Goal: Ask a question: Seek information or help from site administrators or community

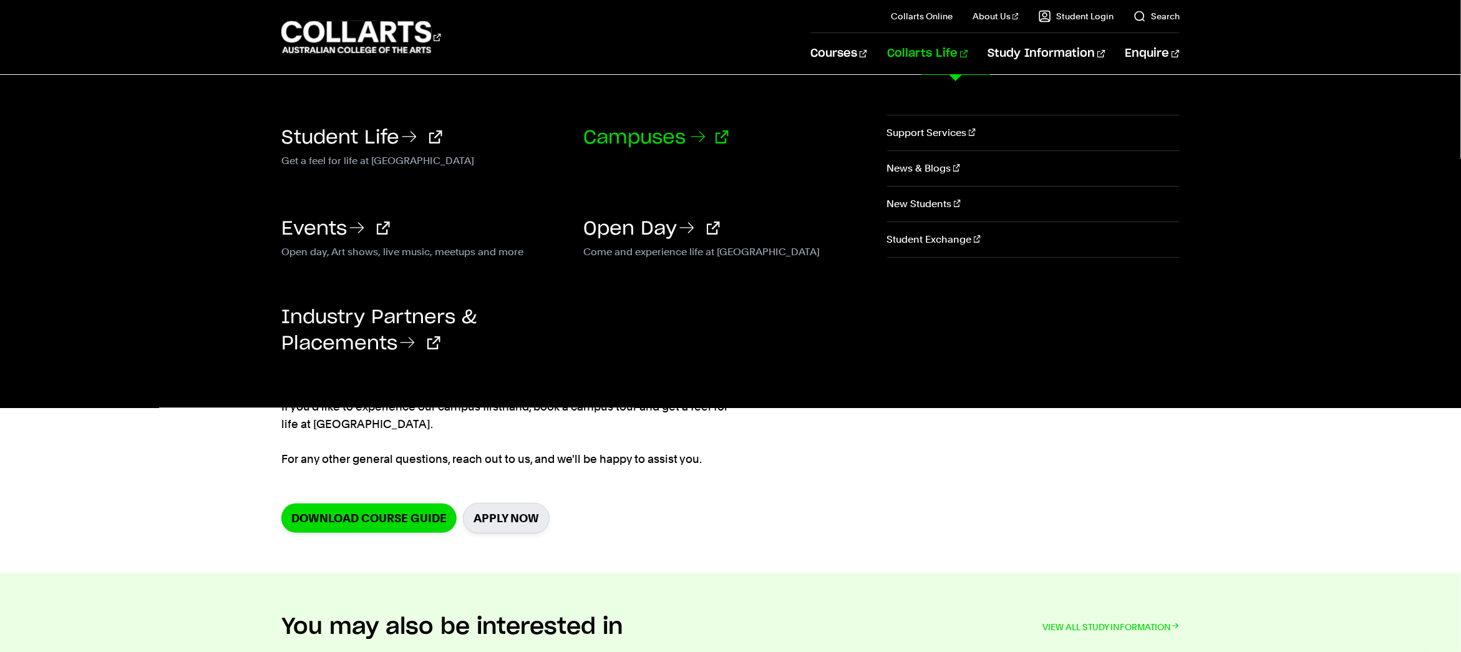
click at [649, 140] on link "Campuses" at bounding box center [655, 137] width 145 height 19
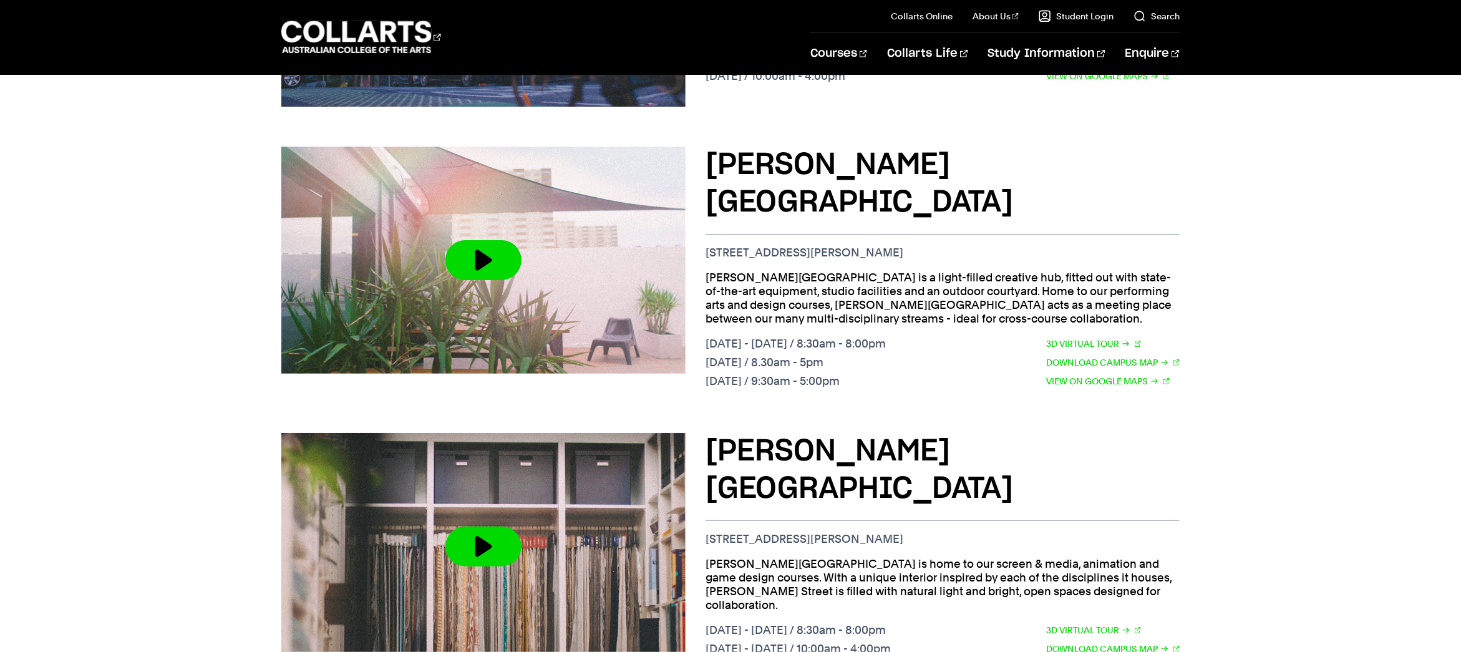
scroll to position [721, 0]
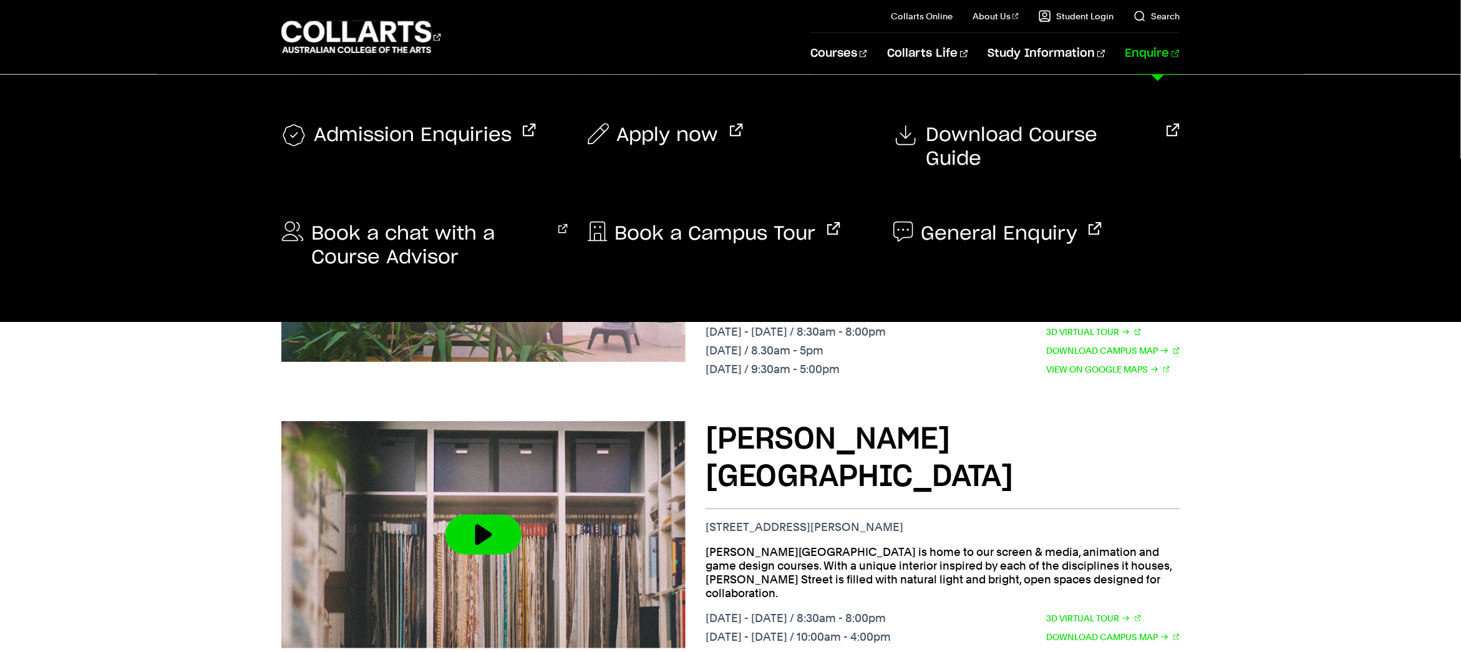
click at [1143, 55] on link "Enquire" at bounding box center [1152, 53] width 54 height 41
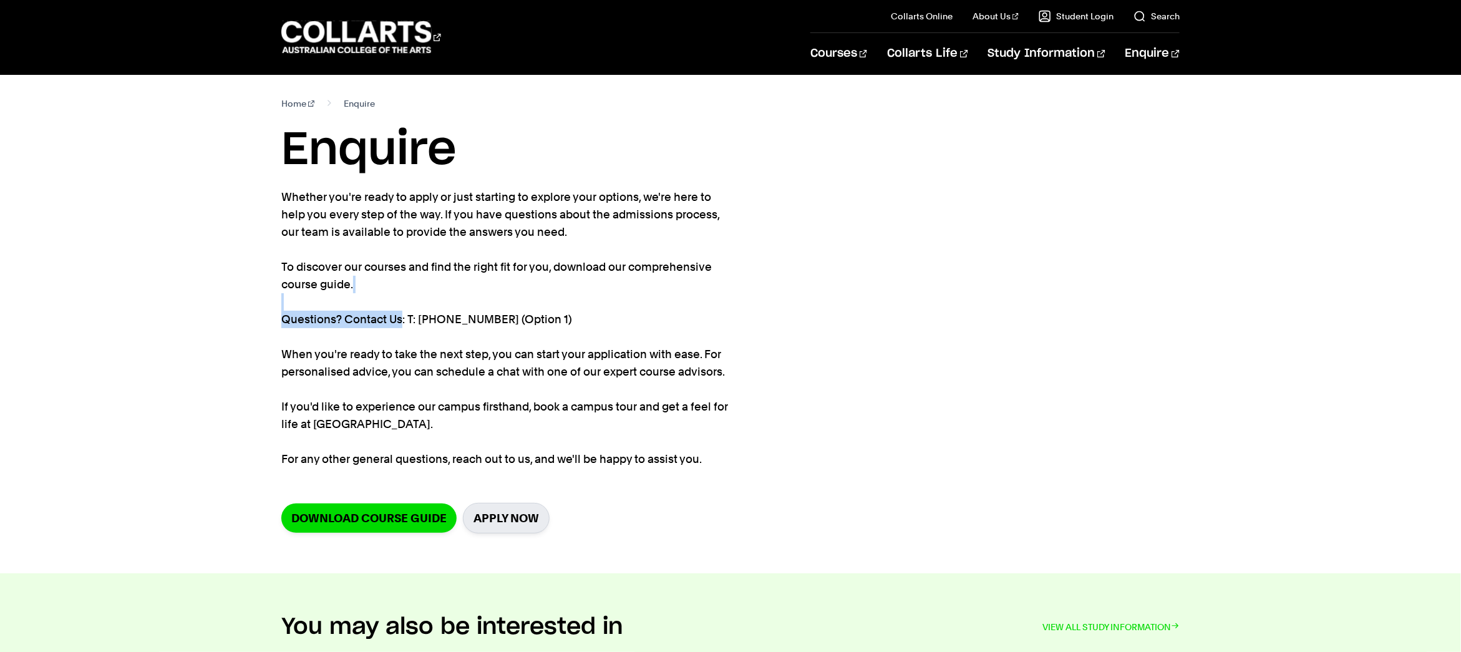
drag, startPoint x: 436, startPoint y: 316, endPoint x: 637, endPoint y: 308, distance: 201.6
click at [637, 308] on p "Whether you're ready to apply or just starting to explore your options, we're h…" at bounding box center [508, 327] width 455 height 279
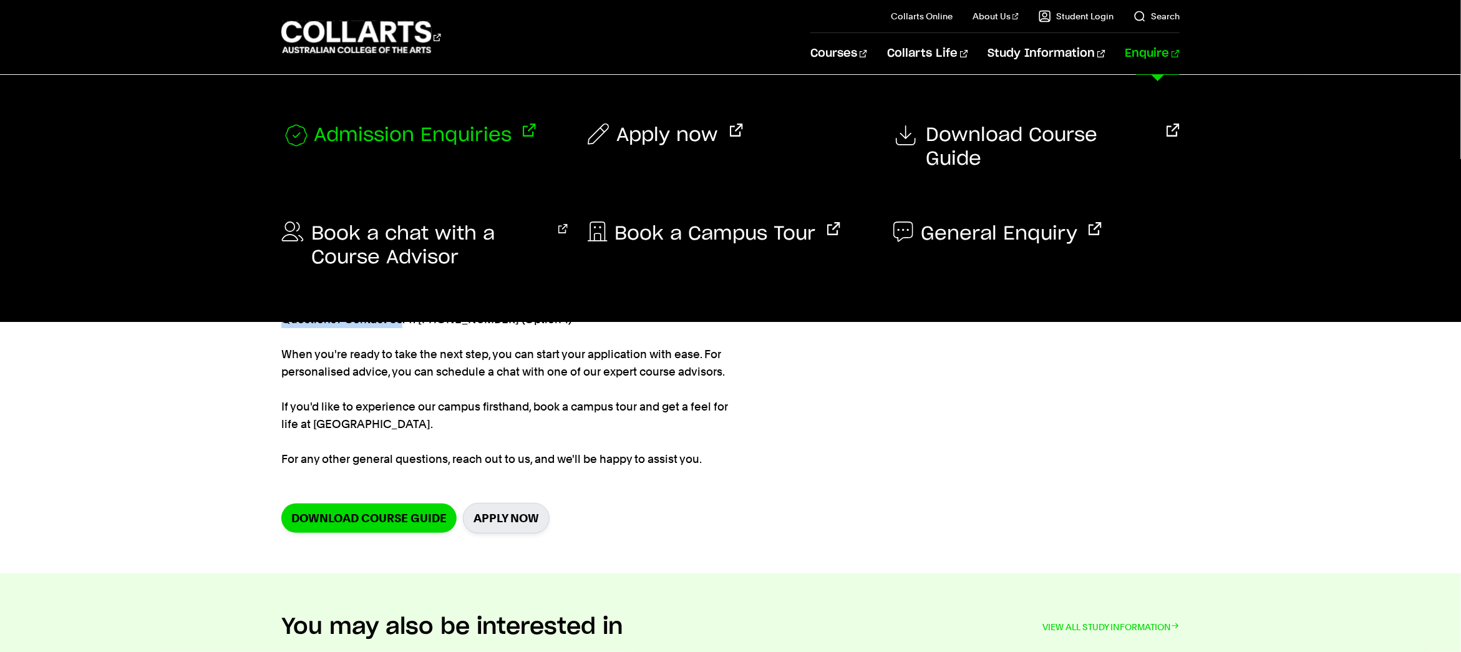
click at [475, 142] on span "Admission Enquiries" at bounding box center [413, 135] width 198 height 25
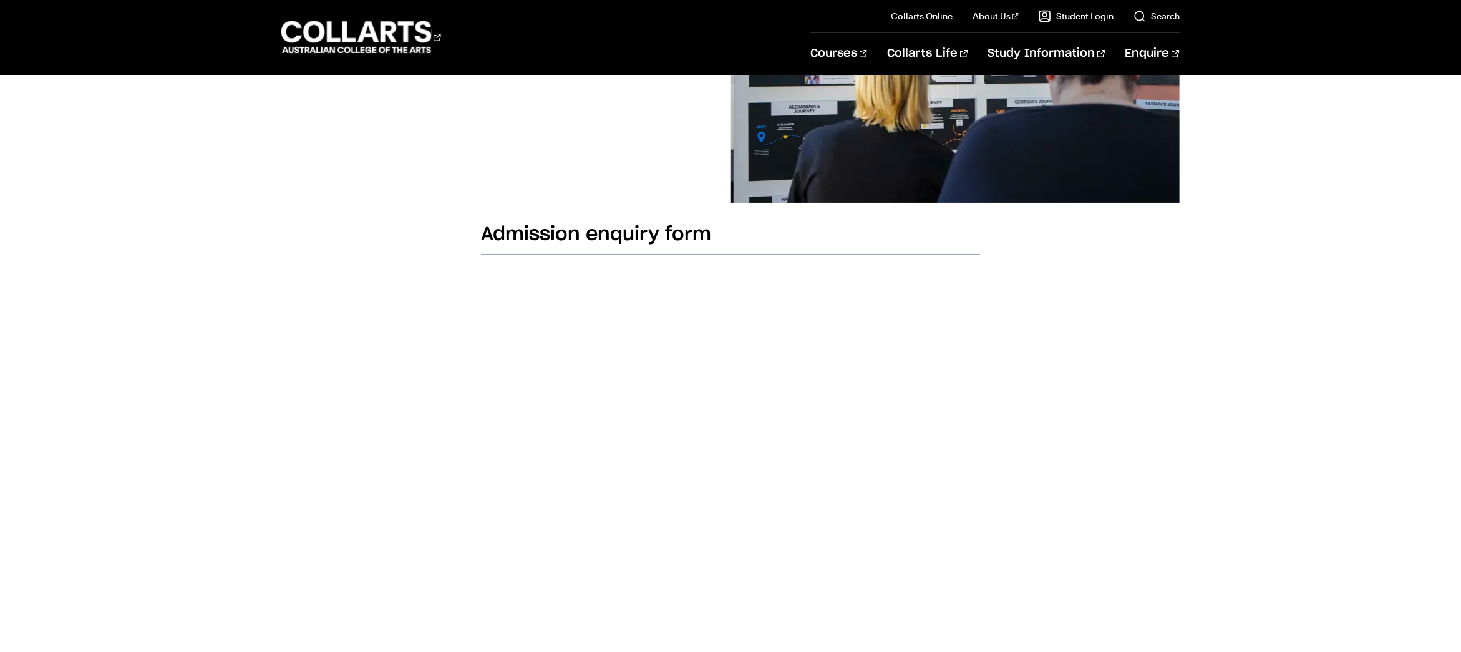
click at [1146, 472] on body "Courses Collarts Online Study 100% online About Us History & Values Strategic P…" at bounding box center [730, 596] width 1461 height 1822
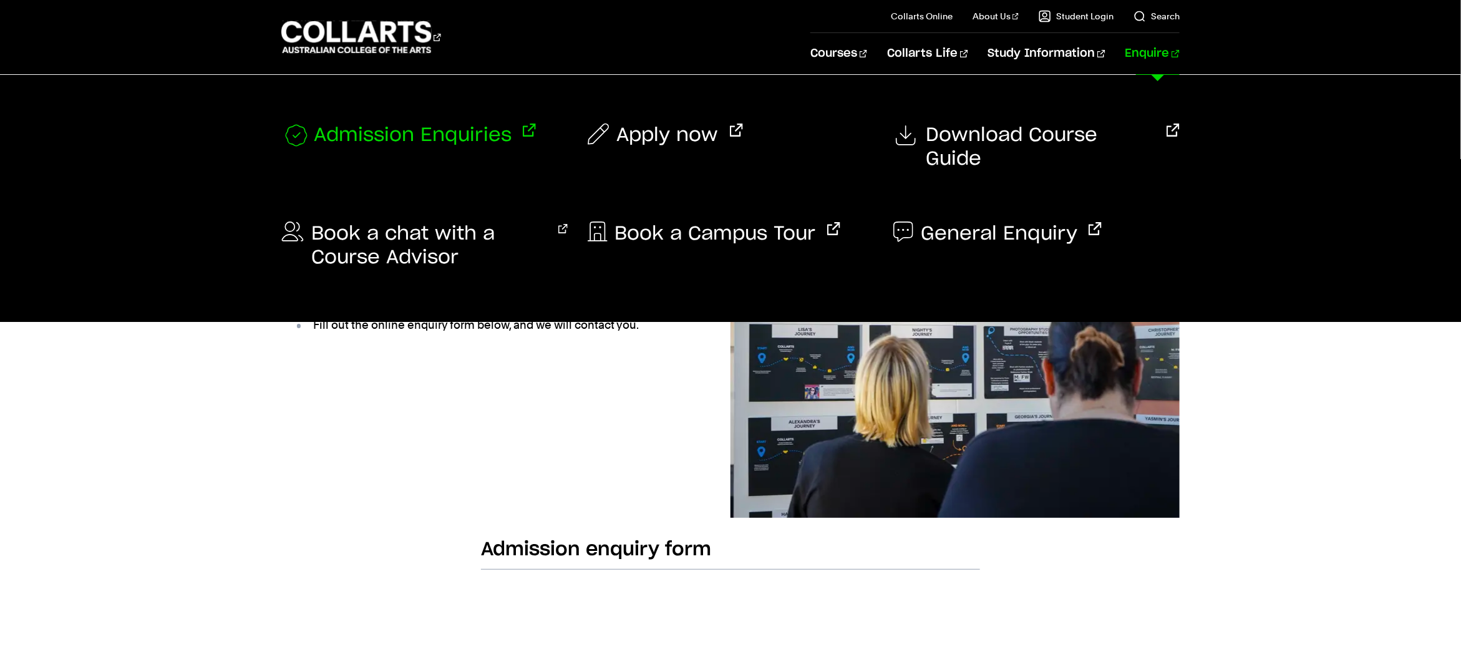
click at [402, 133] on span "Admission Enquiries" at bounding box center [413, 135] width 198 height 25
click at [1148, 59] on link "Enquire" at bounding box center [1152, 53] width 54 height 41
